Goal: Find specific page/section: Find specific page/section

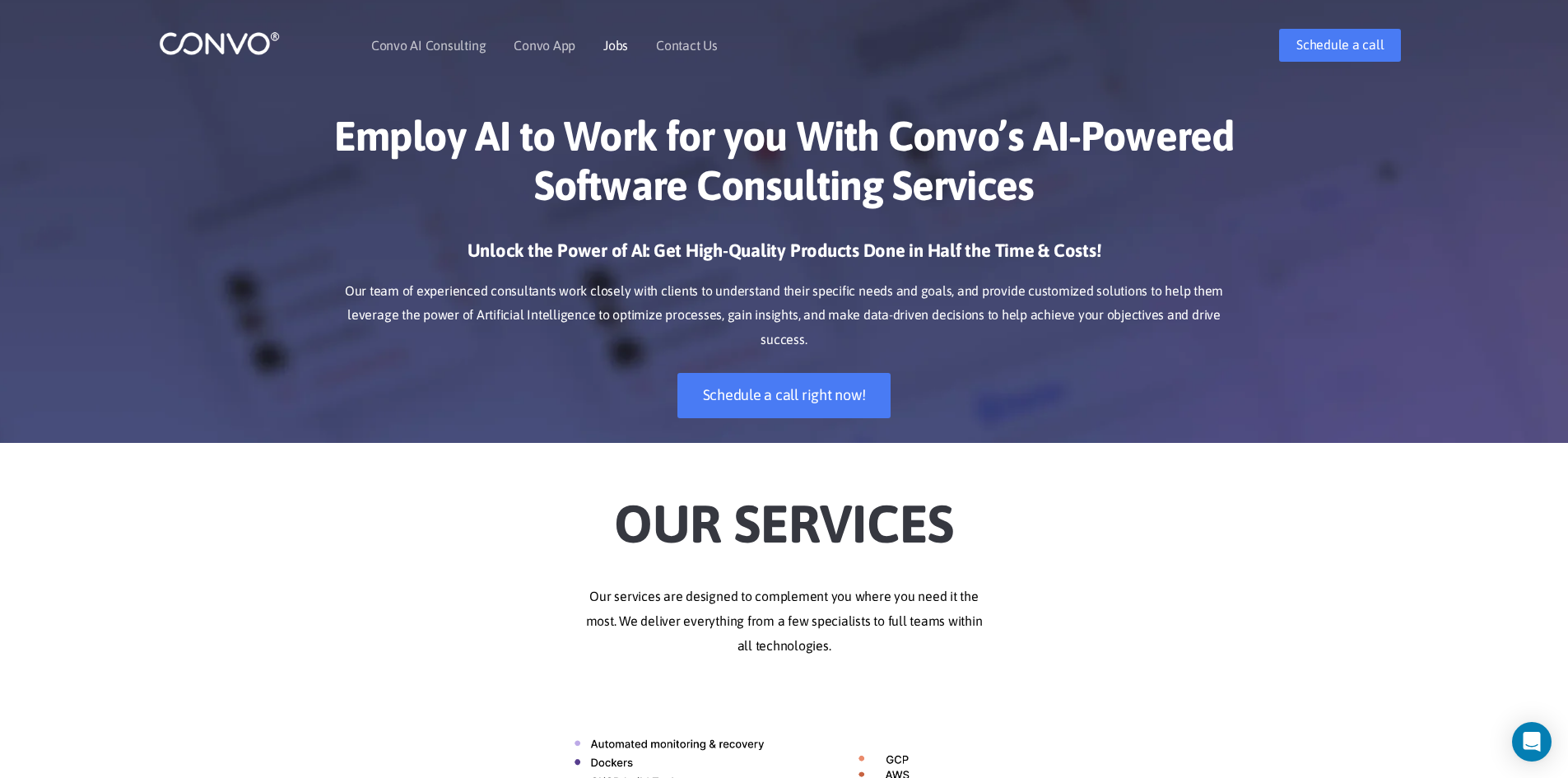
click at [608, 45] on link "Jobs" at bounding box center [616, 45] width 24 height 13
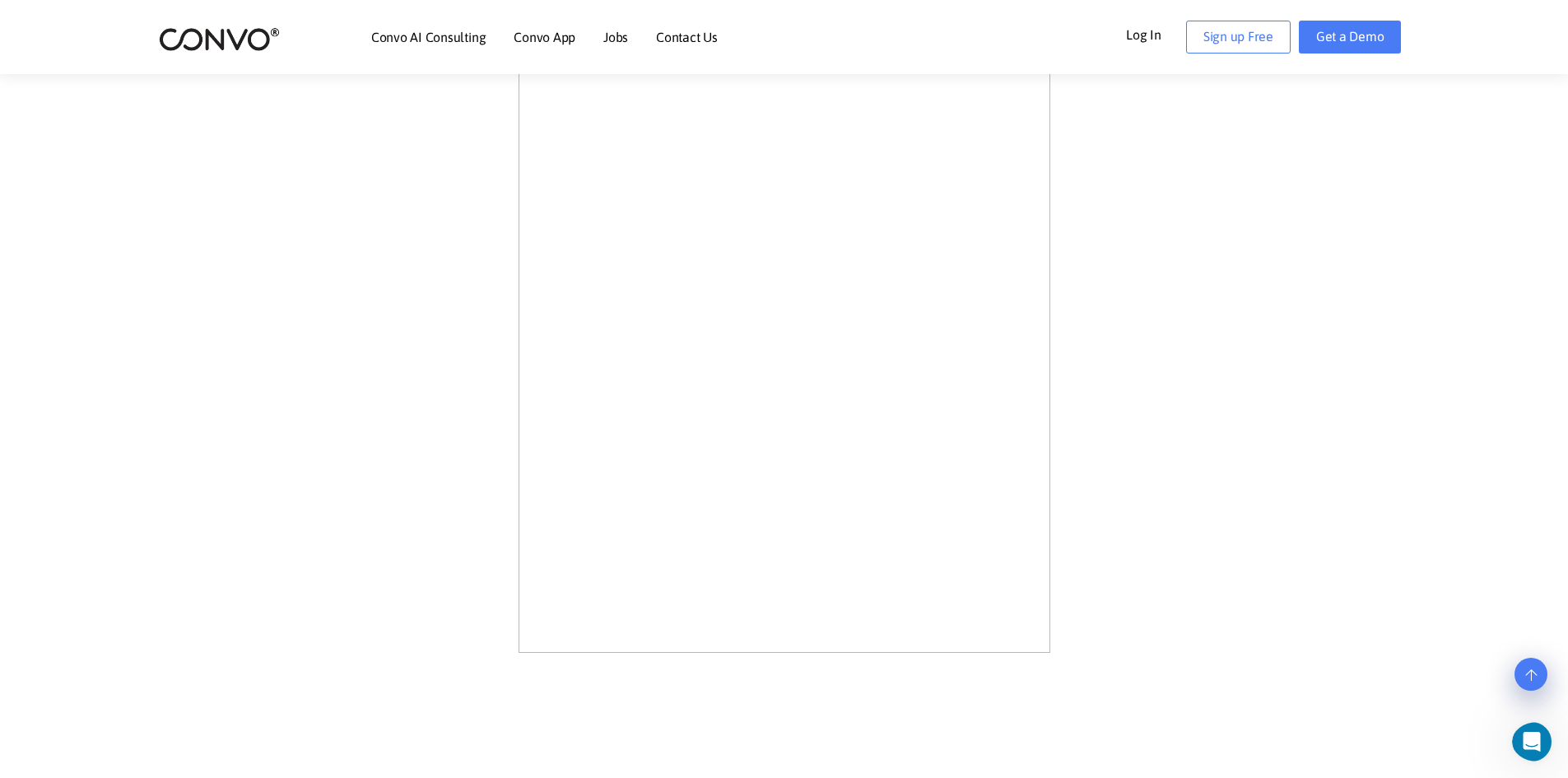
scroll to position [823, 0]
